Goal: Transaction & Acquisition: Purchase product/service

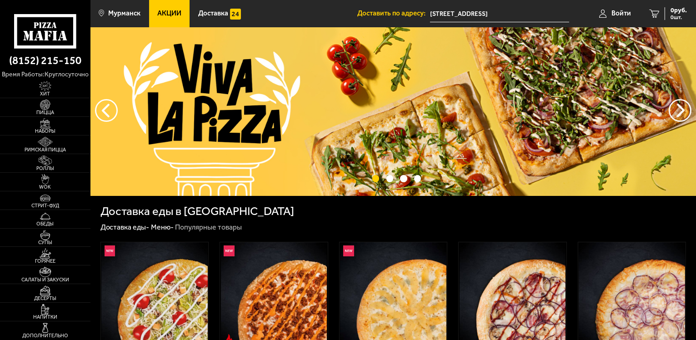
scroll to position [91, 0]
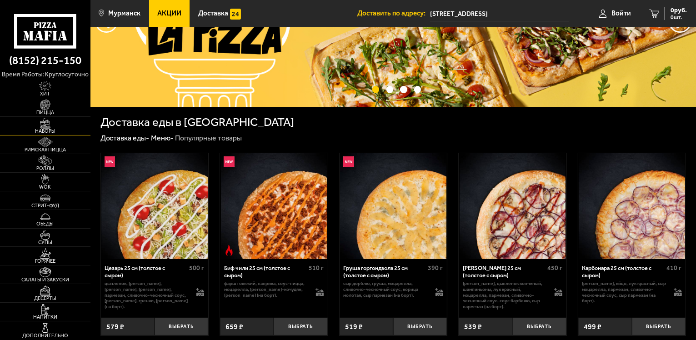
click at [49, 122] on img at bounding box center [45, 123] width 28 height 10
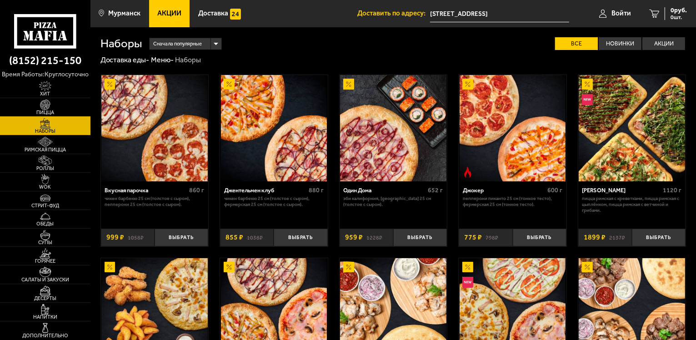
click at [54, 105] on img at bounding box center [45, 105] width 28 height 10
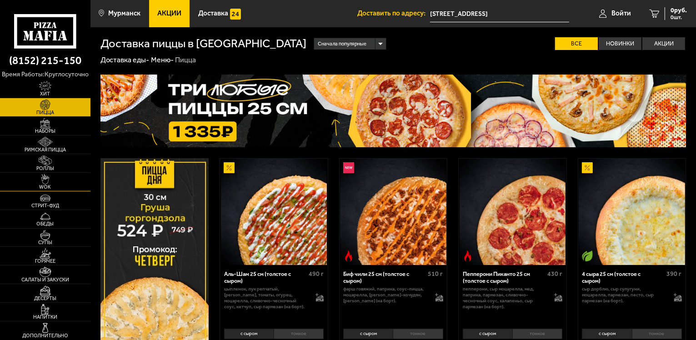
click at [50, 179] on img at bounding box center [45, 179] width 28 height 10
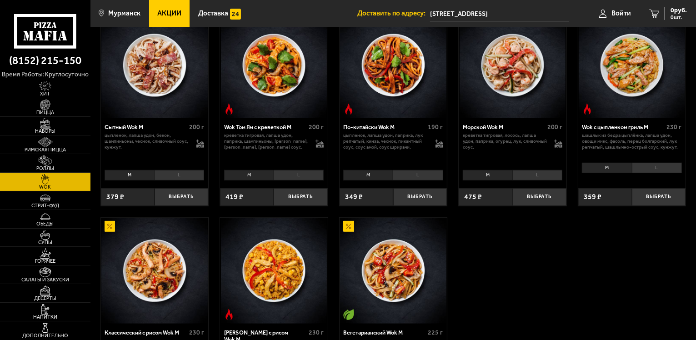
scroll to position [364, 0]
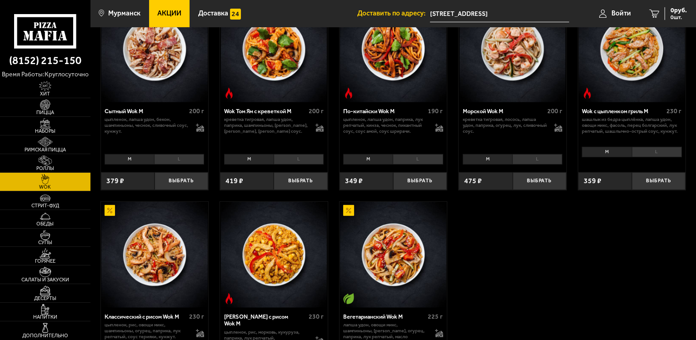
click at [186, 160] on li "L" at bounding box center [179, 159] width 50 height 10
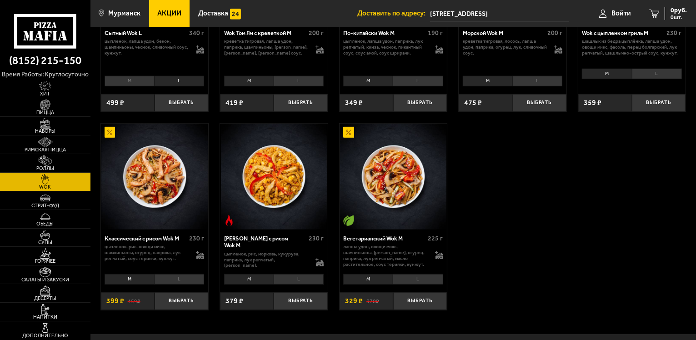
scroll to position [455, 0]
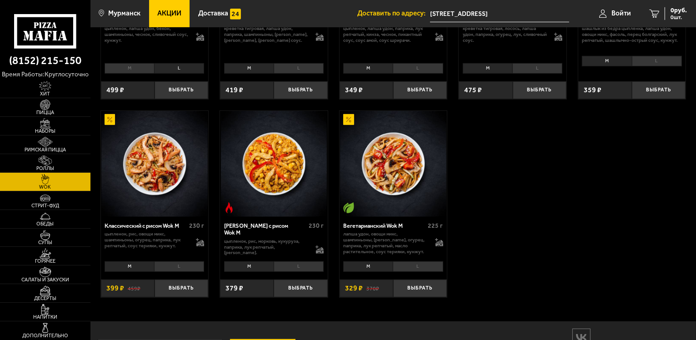
click at [295, 269] on li "L" at bounding box center [299, 266] width 50 height 10
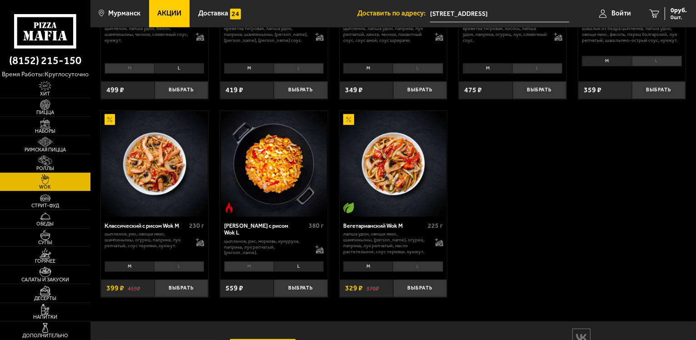
click at [175, 264] on li "L" at bounding box center [179, 266] width 50 height 10
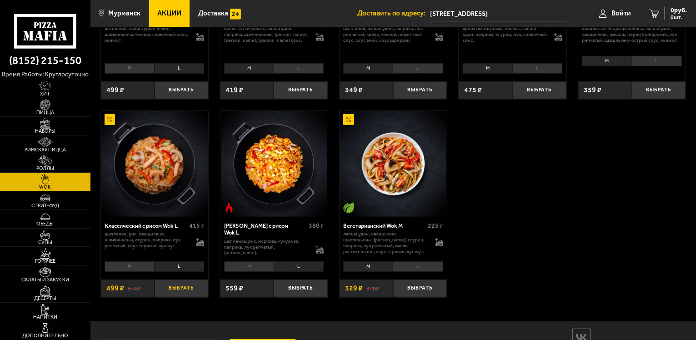
click at [186, 292] on button "Выбрать" at bounding box center [182, 289] width 54 height 18
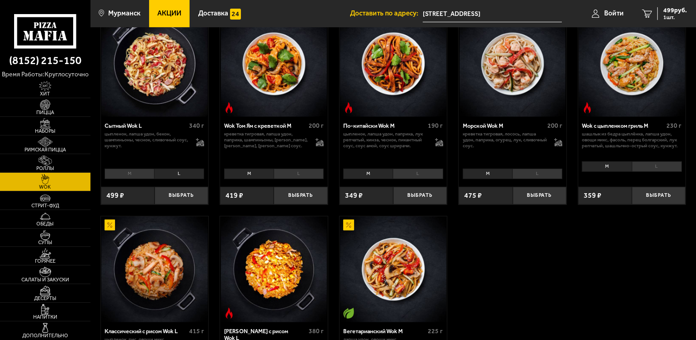
scroll to position [364, 0]
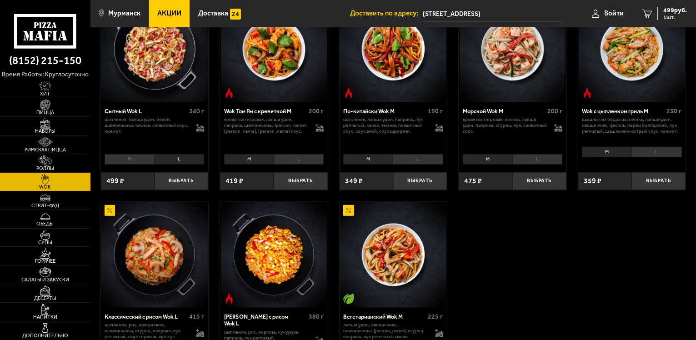
click at [180, 160] on li "L" at bounding box center [179, 159] width 50 height 10
click at [176, 181] on button "Выбрать" at bounding box center [182, 181] width 54 height 18
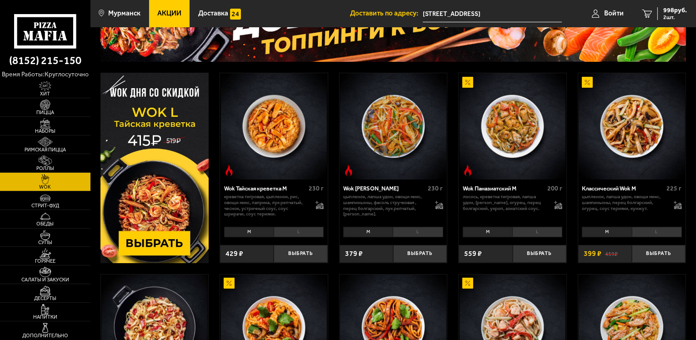
scroll to position [0, 0]
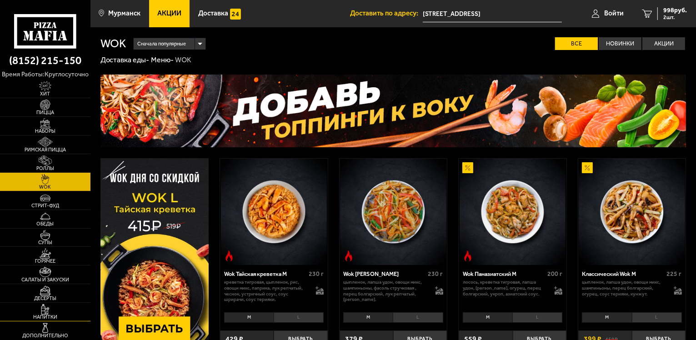
click at [44, 306] on img at bounding box center [45, 309] width 28 height 10
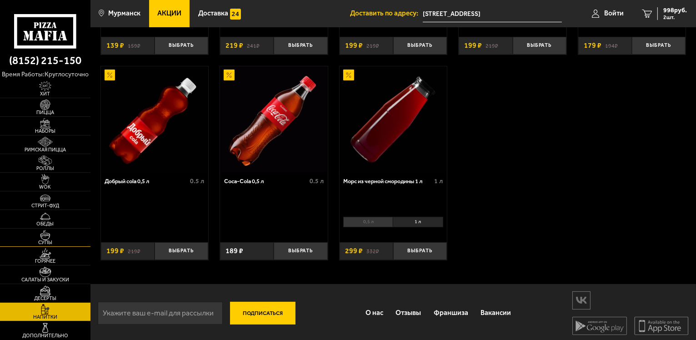
scroll to position [217, 0]
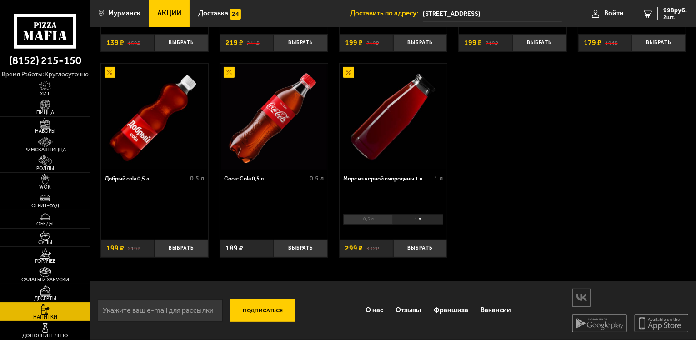
click at [41, 295] on img at bounding box center [45, 290] width 28 height 10
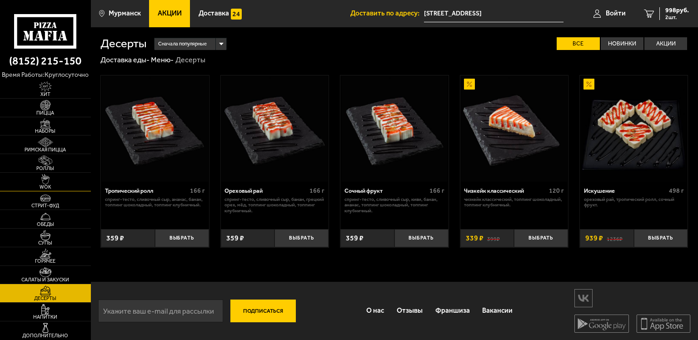
click at [47, 180] on img at bounding box center [45, 179] width 28 height 10
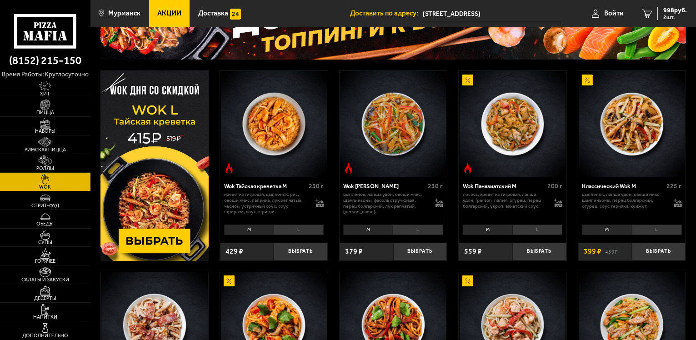
scroll to position [91, 0]
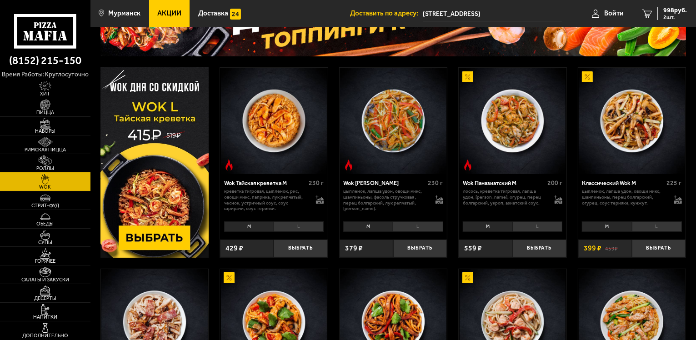
click at [45, 157] on img at bounding box center [45, 160] width 28 height 10
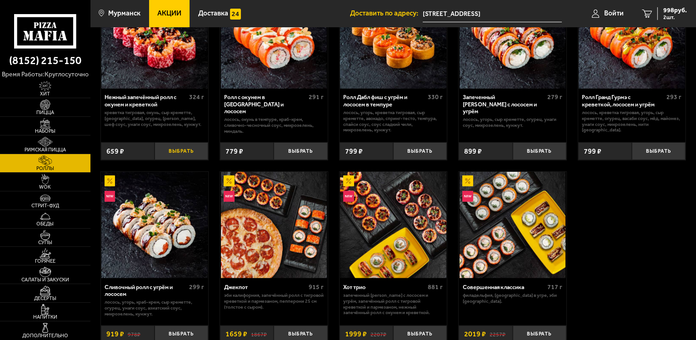
scroll to position [273, 0]
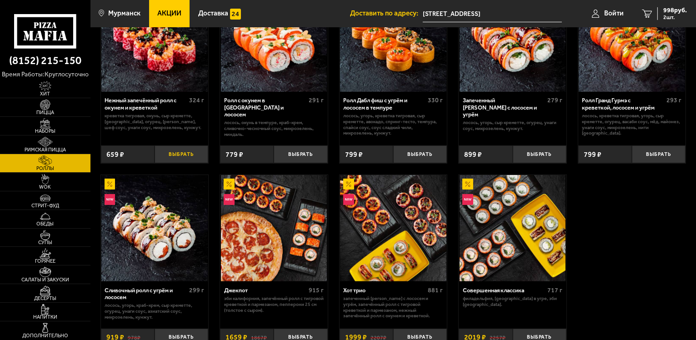
click at [189, 159] on button "Выбрать" at bounding box center [182, 154] width 54 height 18
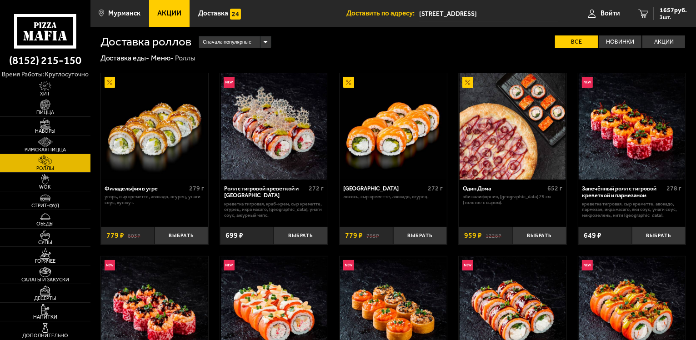
scroll to position [0, 0]
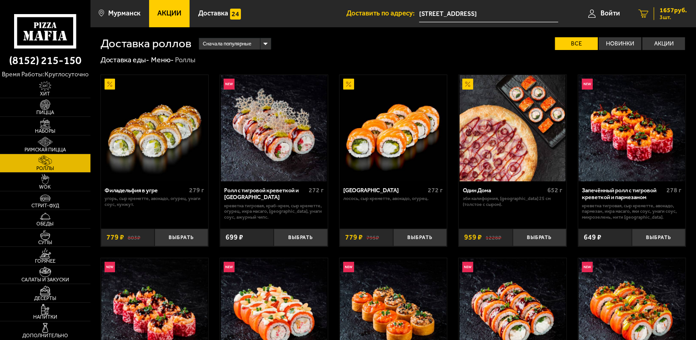
click at [661, 11] on span "1657 руб." at bounding box center [673, 10] width 27 height 6
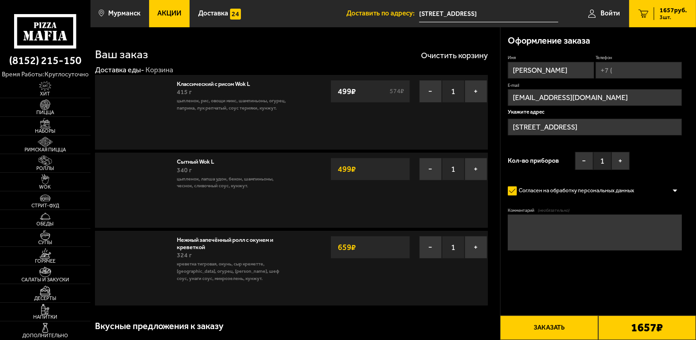
type input "улица Шмидта, 37"
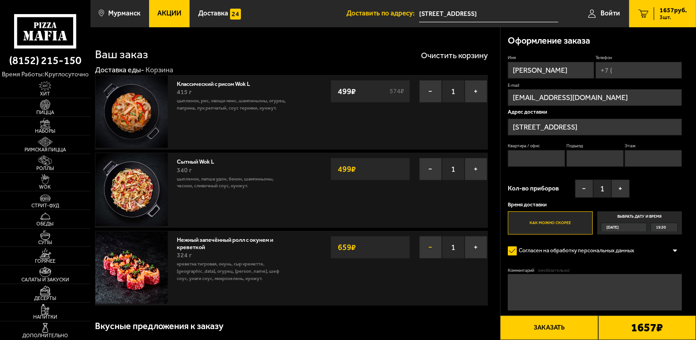
click at [433, 248] on button "−" at bounding box center [430, 247] width 23 height 23
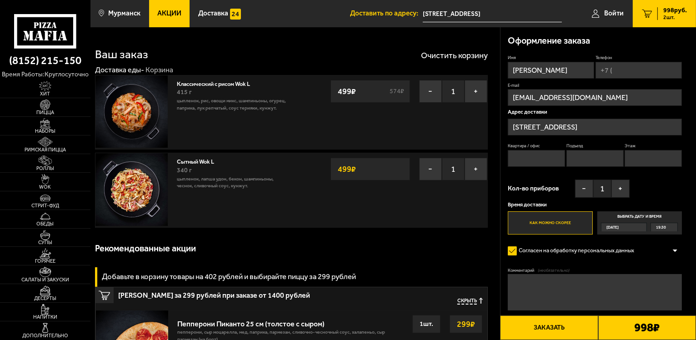
click at [536, 160] on input "Квартира / офис" at bounding box center [536, 158] width 57 height 17
type input "10"
click at [582, 151] on input "Подъезд" at bounding box center [594, 158] width 57 height 17
type input "1"
click at [646, 162] on input "Этаж" at bounding box center [653, 158] width 57 height 17
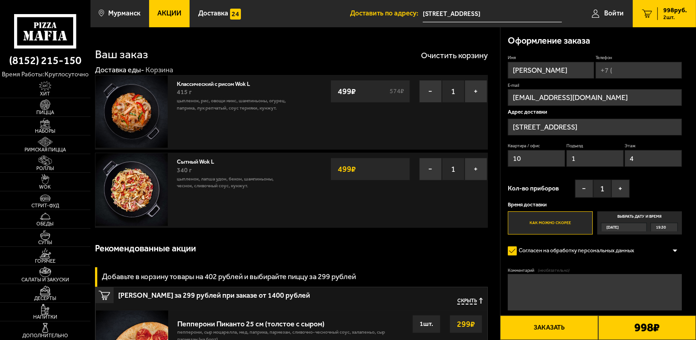
type input "4"
click at [544, 187] on span "Кол-во приборов" at bounding box center [533, 188] width 51 height 6
click at [630, 66] on input "Телефон" at bounding box center [639, 70] width 86 height 17
type input "+7 (953) 752-25-29"
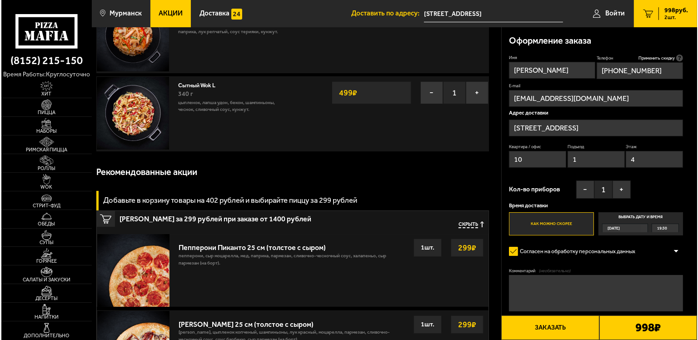
scroll to position [91, 0]
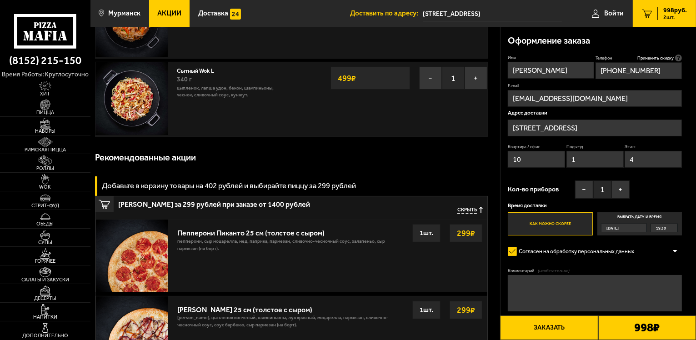
click at [555, 324] on button "Заказать" at bounding box center [549, 328] width 98 height 25
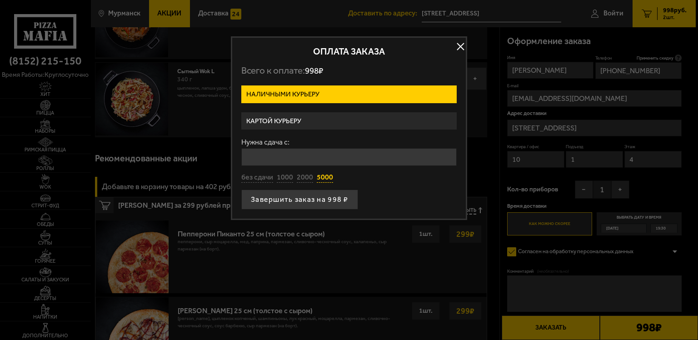
click at [320, 177] on button "5000" at bounding box center [325, 178] width 16 height 10
type input "5000"
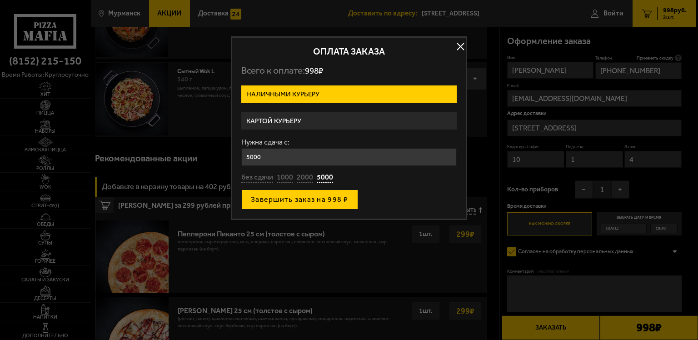
click at [319, 200] on button "Завершить заказ на 998 ₽" at bounding box center [299, 200] width 117 height 20
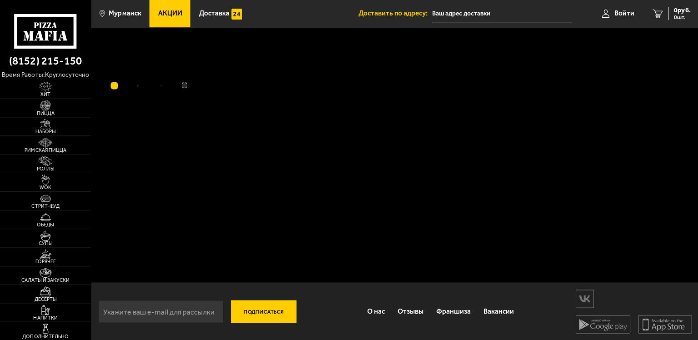
type input "[STREET_ADDRESS]"
